Goal: Find specific page/section: Find specific page/section

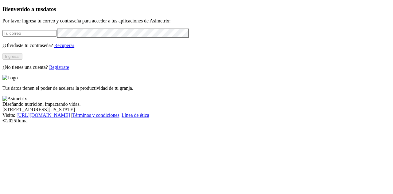
type input "[PERSON_NAME][EMAIL_ADDRESS][DOMAIN_NAME]"
click at [22, 60] on button "Ingresar" at bounding box center [12, 56] width 20 height 6
